Goal: Navigation & Orientation: Find specific page/section

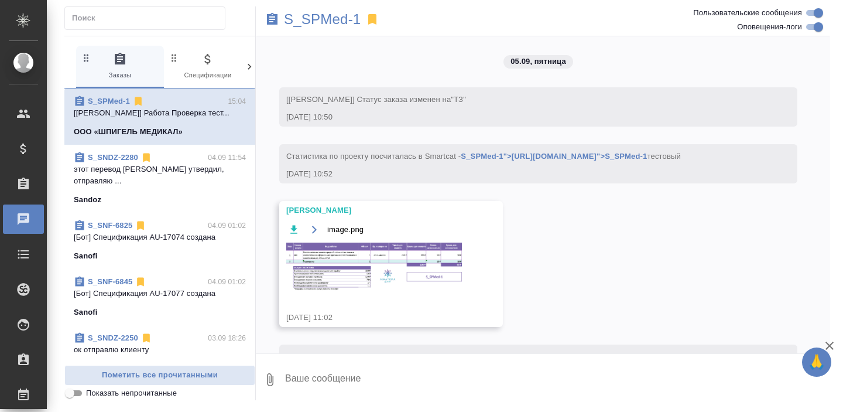
scroll to position [5473, 0]
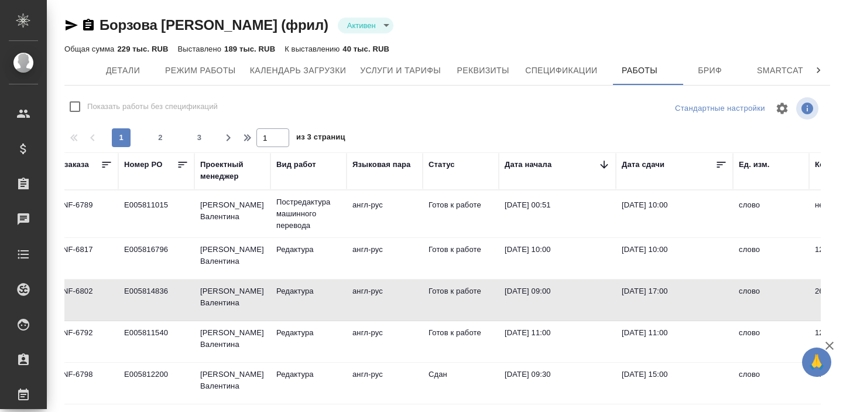
scroll to position [0, 62]
